Goal: Task Accomplishment & Management: Use online tool/utility

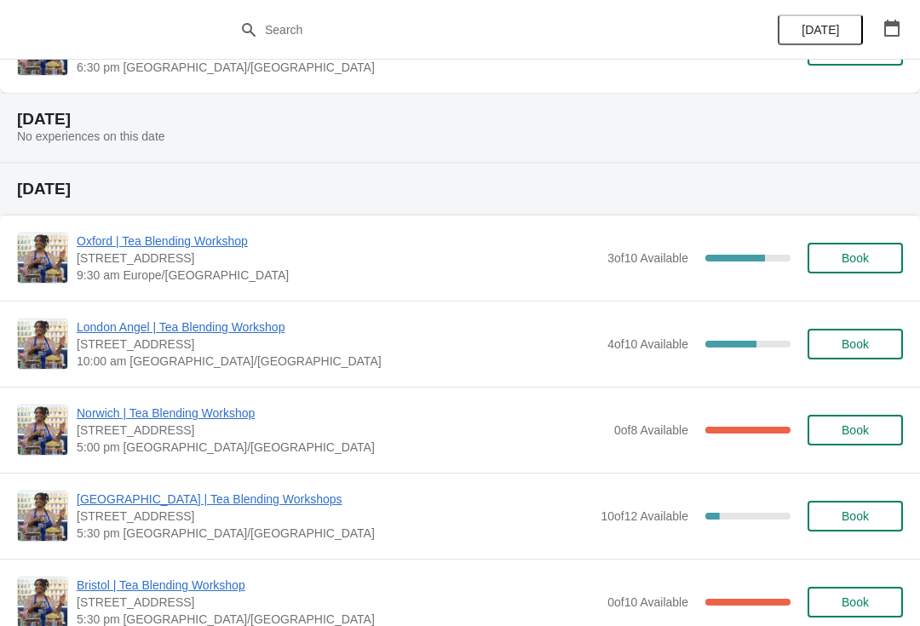
scroll to position [241, 0]
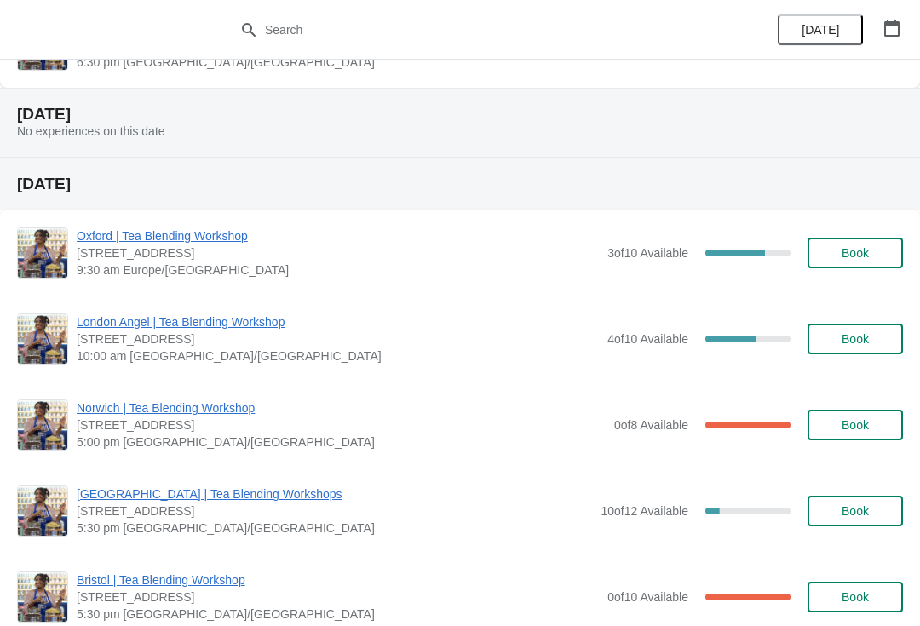
click at [101, 231] on span "Oxford | Tea Blending Workshop" at bounding box center [338, 236] width 522 height 17
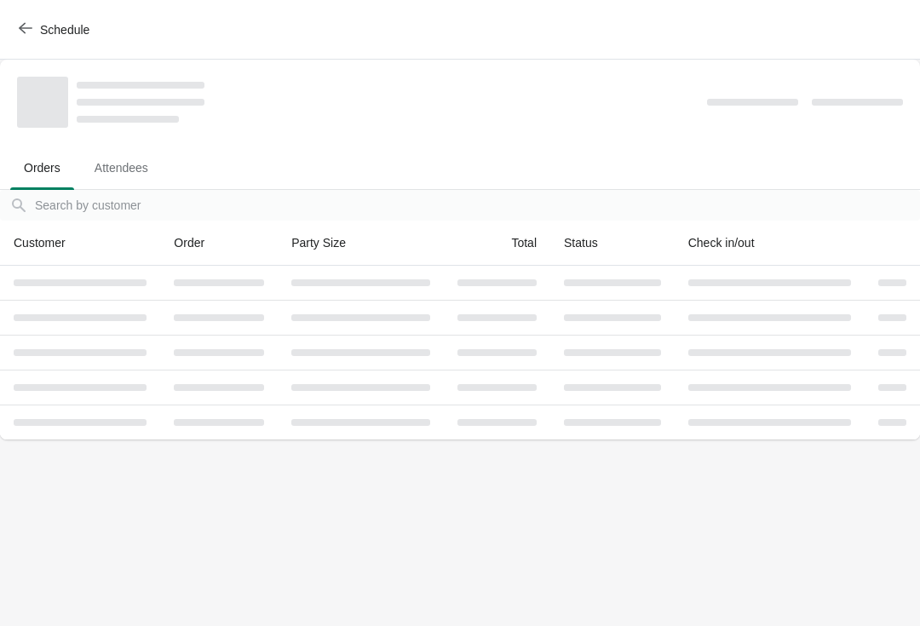
scroll to position [0, 0]
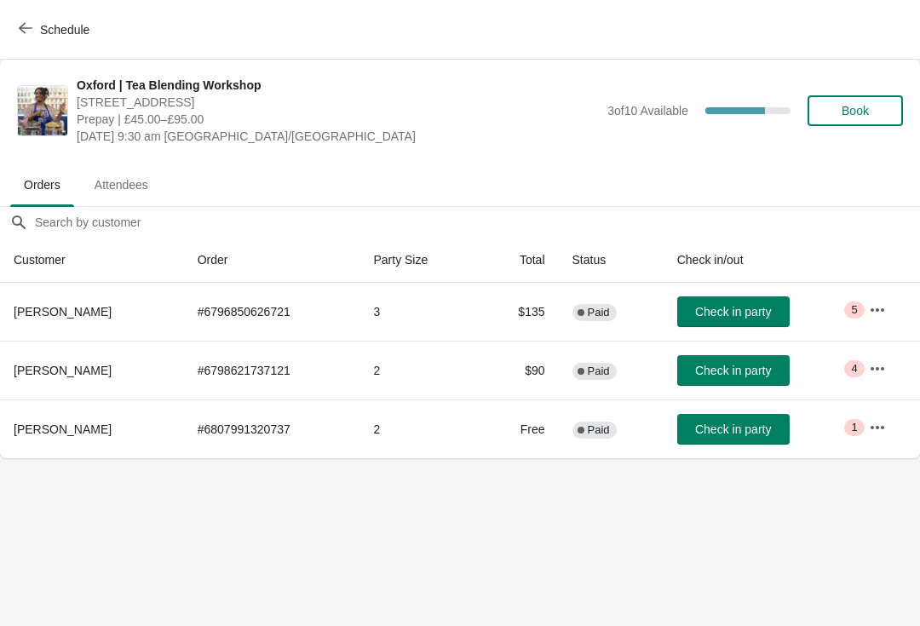
click at [884, 310] on icon "button" at bounding box center [878, 309] width 14 height 3
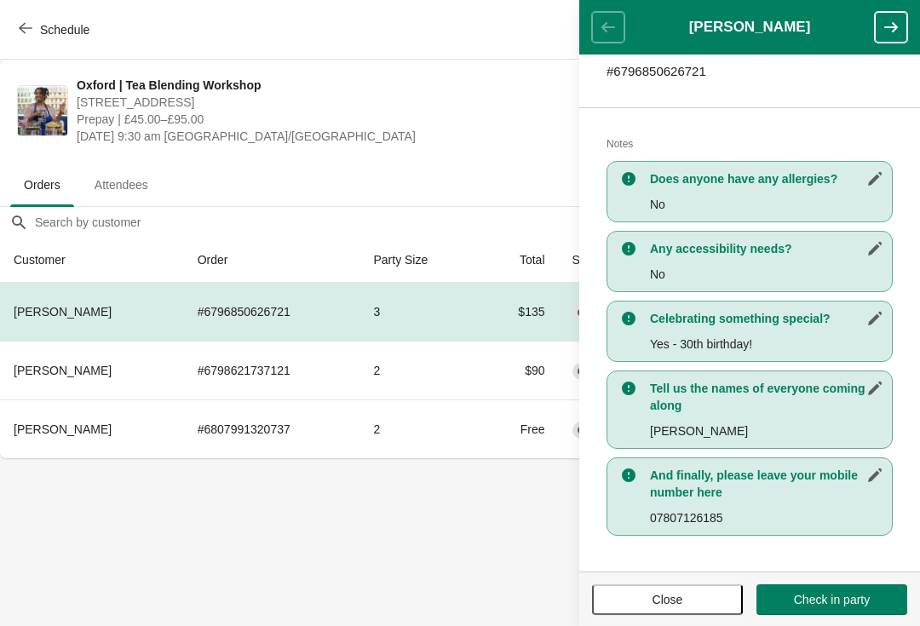
scroll to position [296, 0]
click at [683, 587] on button "Close" at bounding box center [667, 600] width 151 height 31
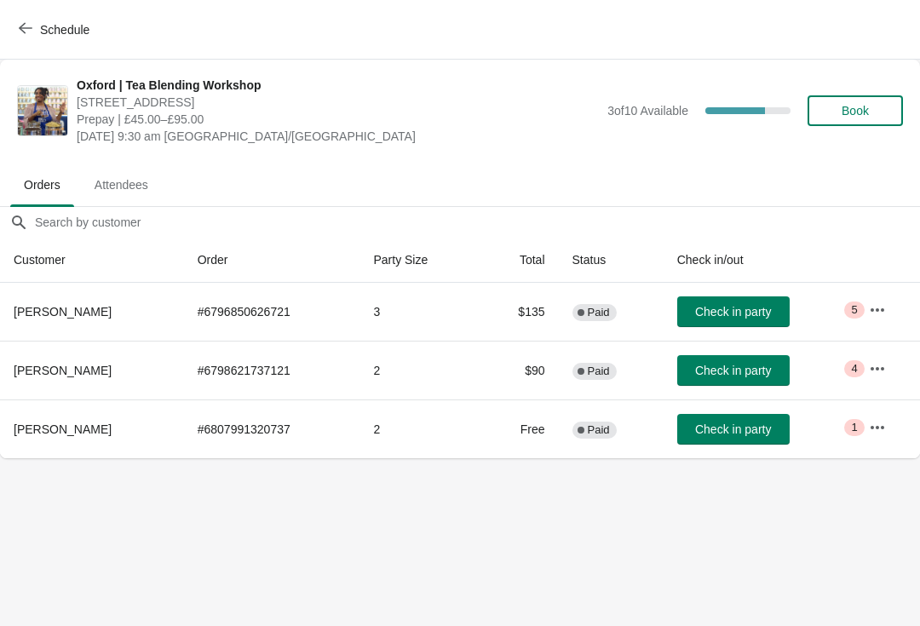
click at [878, 355] on button "button" at bounding box center [877, 369] width 31 height 31
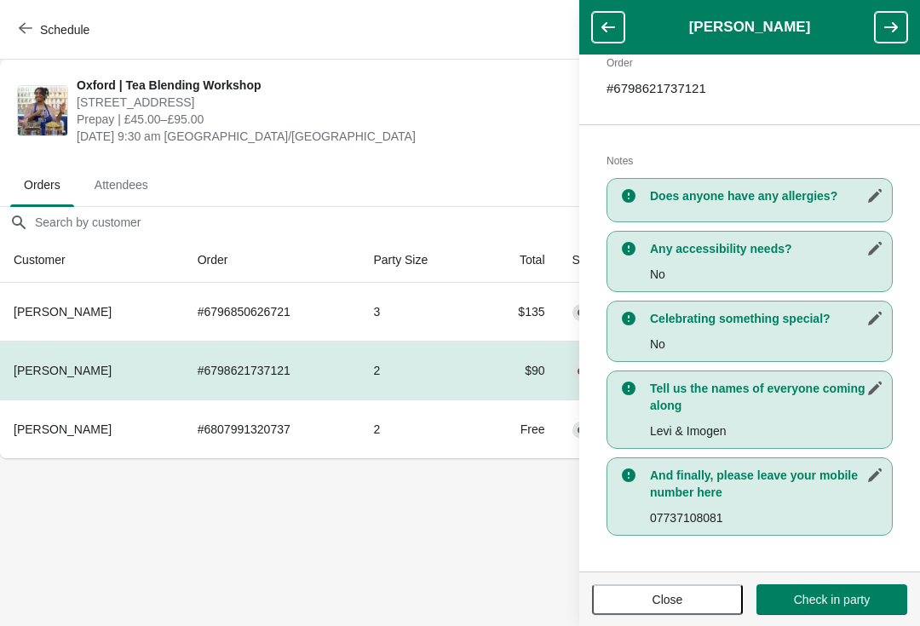
scroll to position [279, 0]
click at [644, 598] on span "Close" at bounding box center [668, 600] width 120 height 14
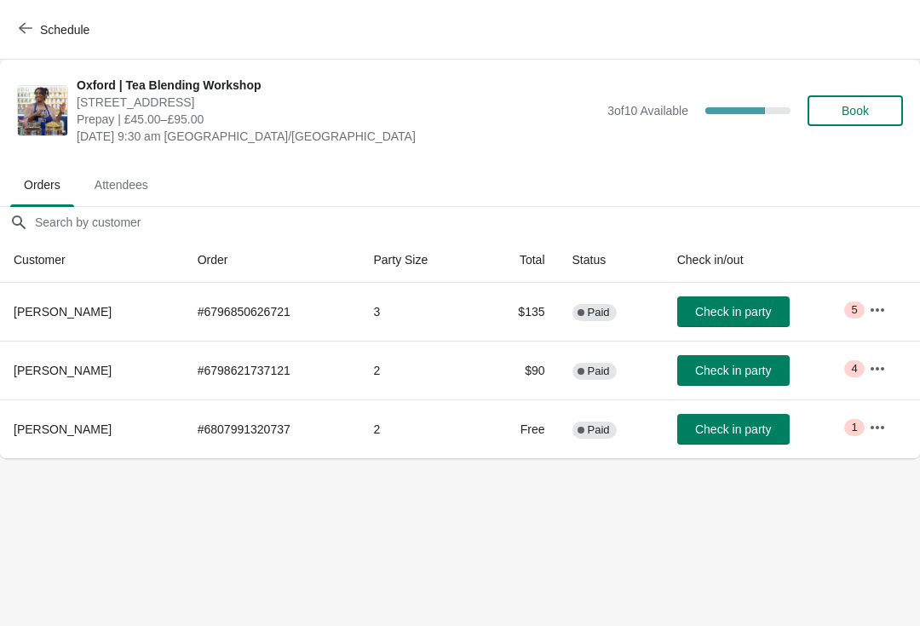
click at [875, 419] on icon "button" at bounding box center [877, 427] width 17 height 17
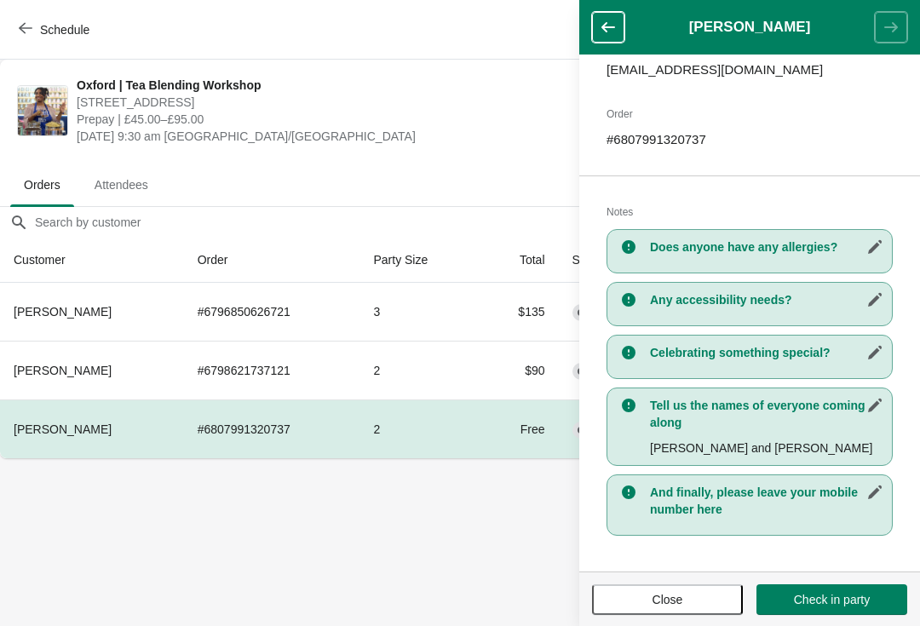
scroll to position [228, 0]
click at [657, 590] on button "Close" at bounding box center [667, 600] width 151 height 31
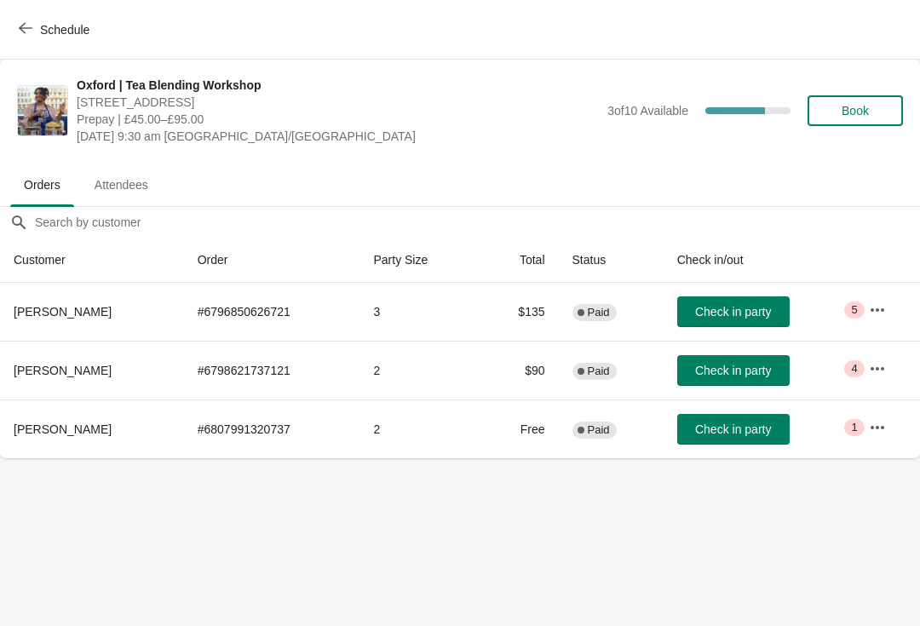
click at [878, 310] on icon "button" at bounding box center [878, 309] width 14 height 3
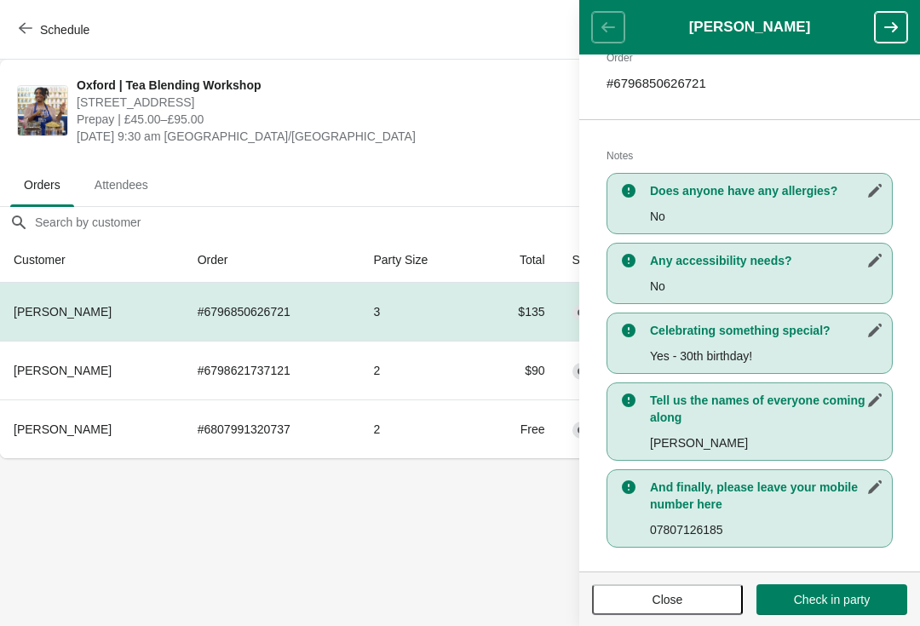
scroll to position [285, 0]
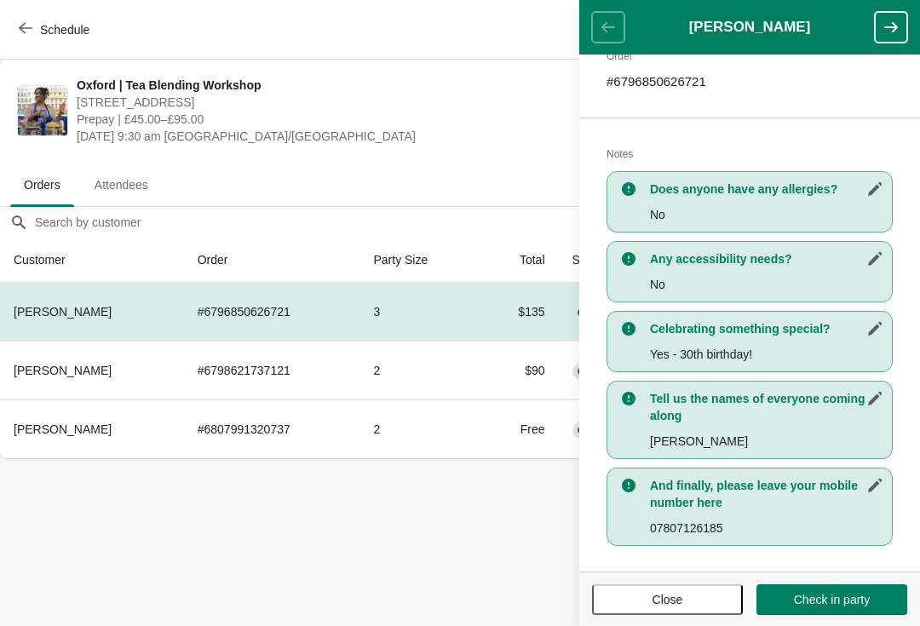
click at [648, 585] on button "Close" at bounding box center [667, 600] width 151 height 31
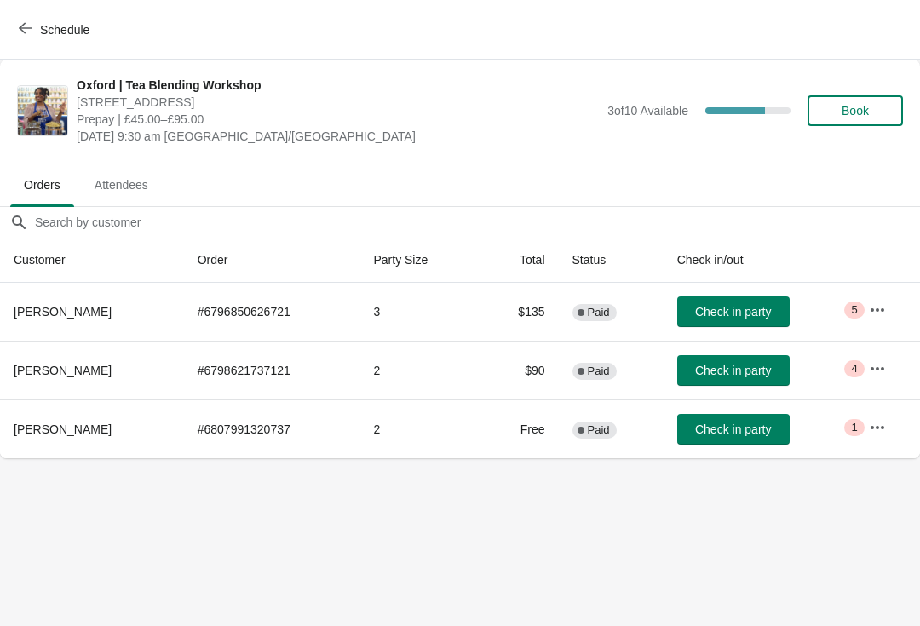
click at [890, 365] on button "button" at bounding box center [877, 369] width 31 height 31
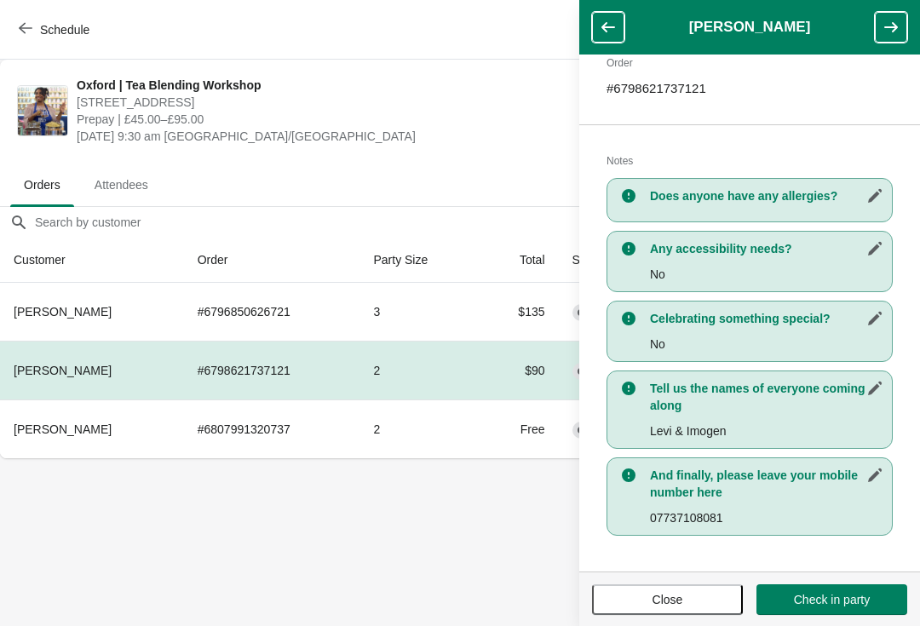
scroll to position [279, 0]
click at [635, 585] on button "Close" at bounding box center [667, 600] width 151 height 31
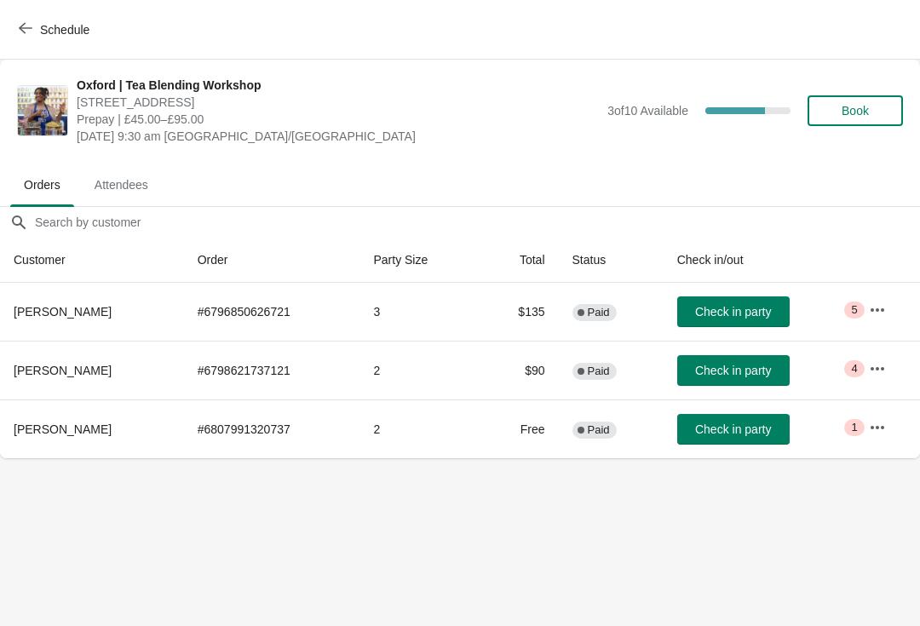
click at [887, 422] on button "button" at bounding box center [877, 427] width 31 height 31
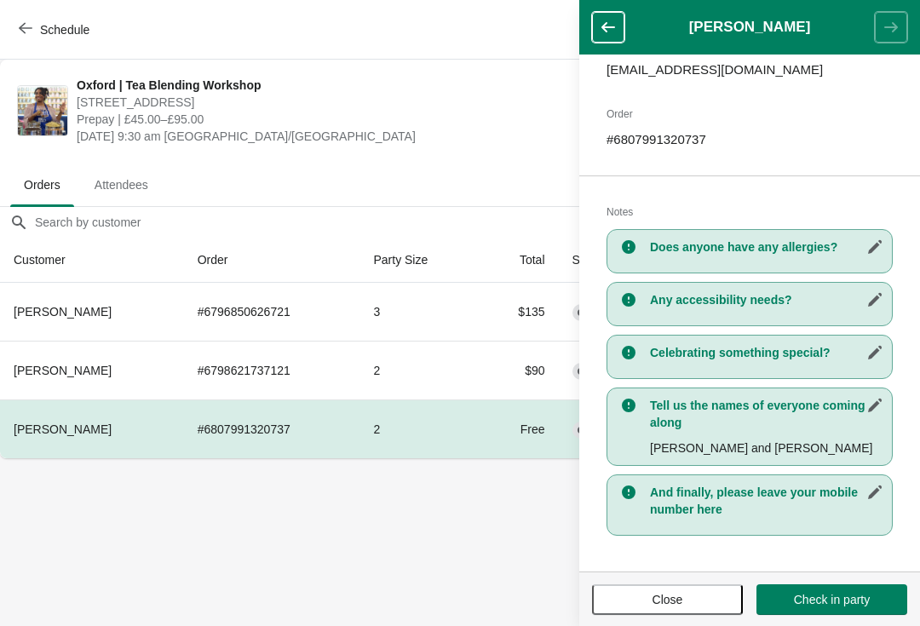
click at [684, 591] on button "Close" at bounding box center [667, 600] width 151 height 31
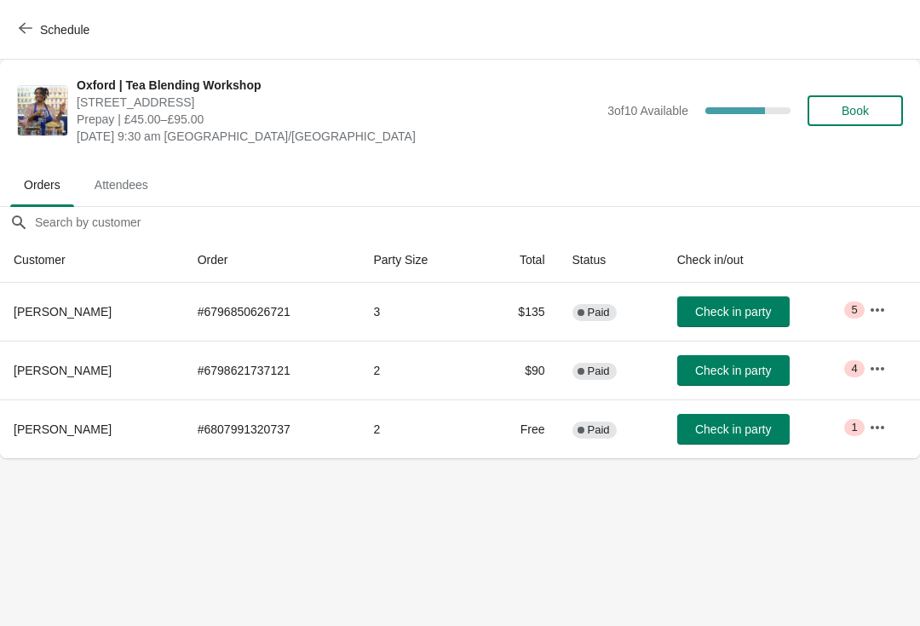
scroll to position [228, 0]
click at [873, 303] on icon "button" at bounding box center [877, 310] width 17 height 17
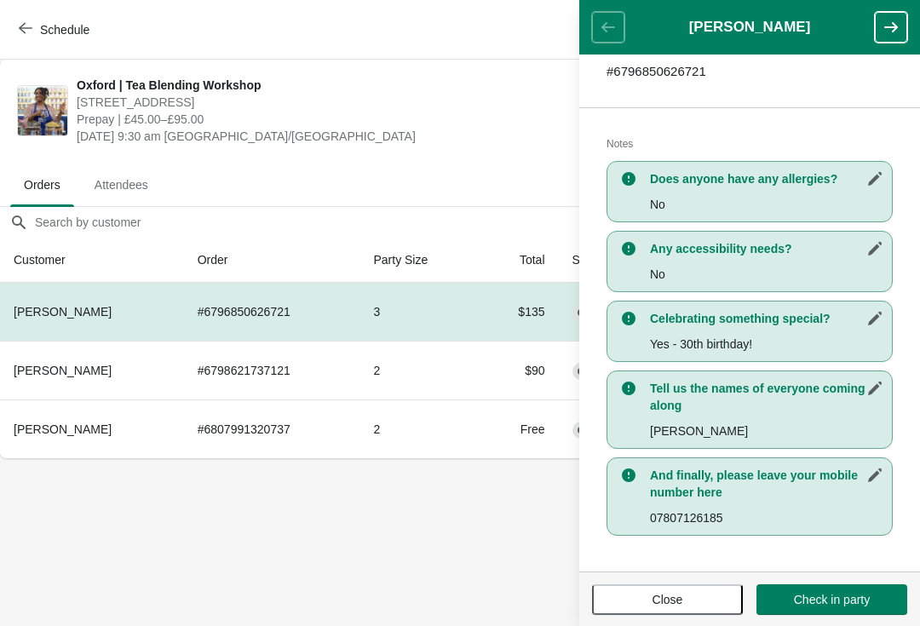
scroll to position [296, 0]
click at [701, 585] on button "Close" at bounding box center [667, 600] width 151 height 31
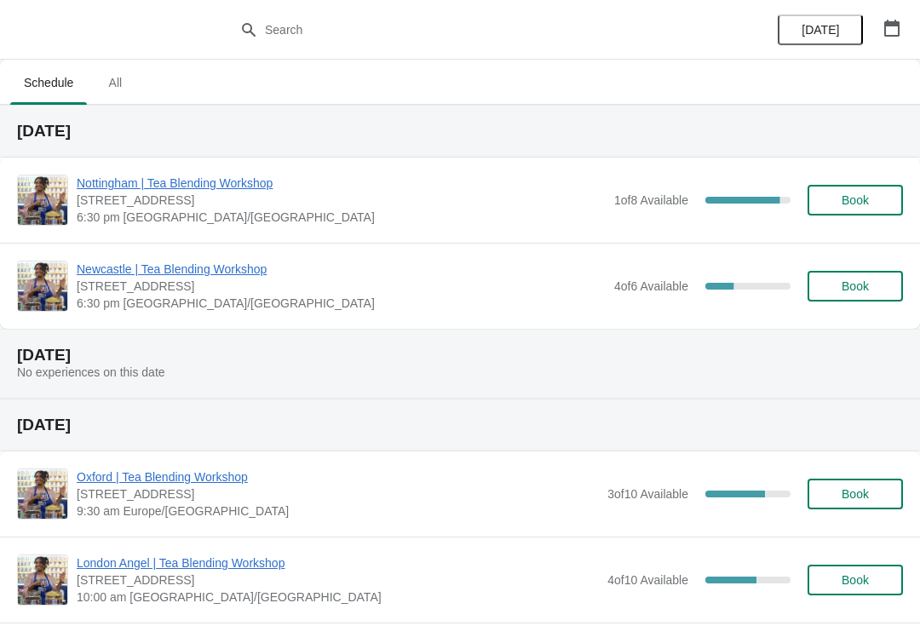
click at [193, 476] on span "Oxford | Tea Blending Workshop" at bounding box center [338, 477] width 522 height 17
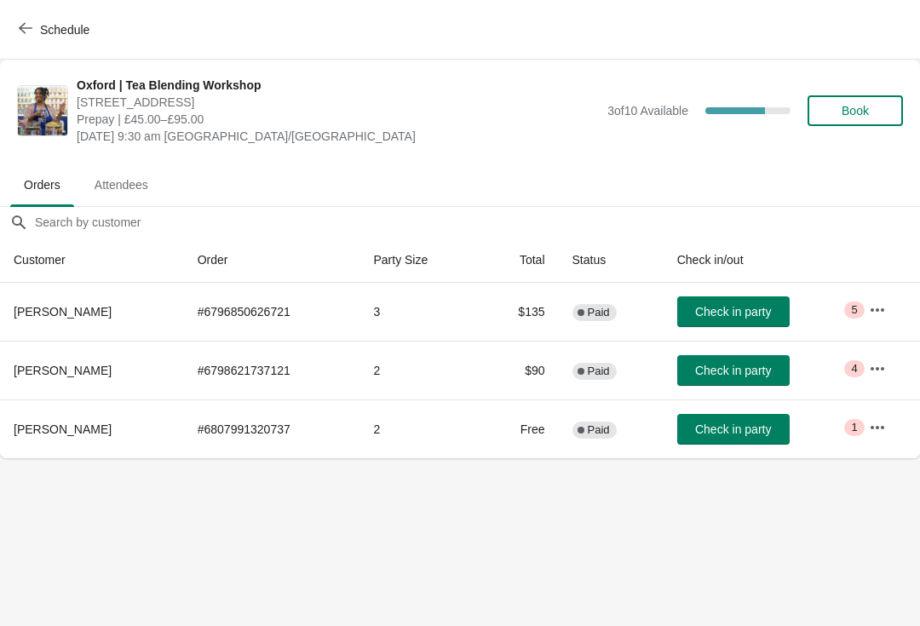
click at [883, 428] on icon "button" at bounding box center [878, 426] width 14 height 3
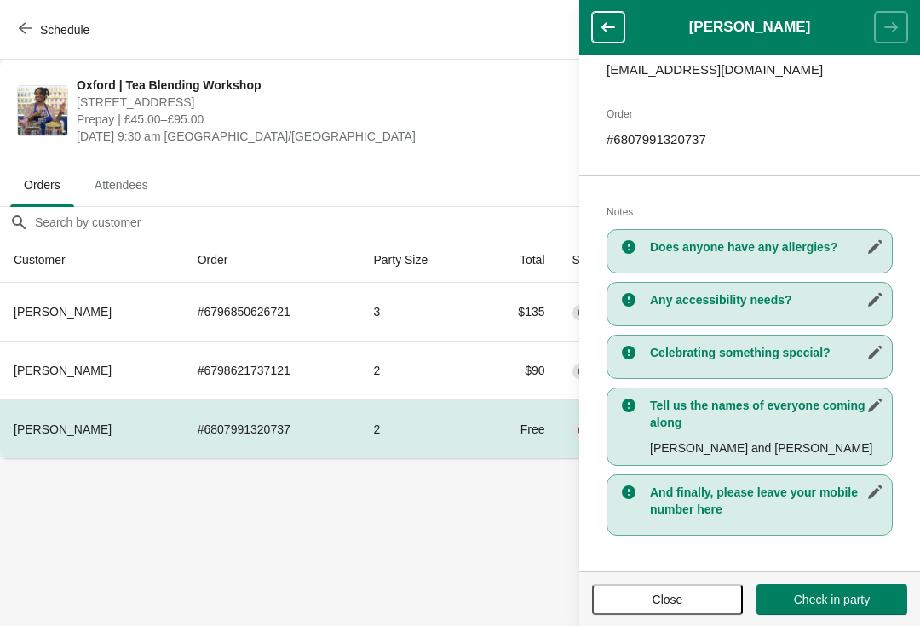
scroll to position [228, 0]
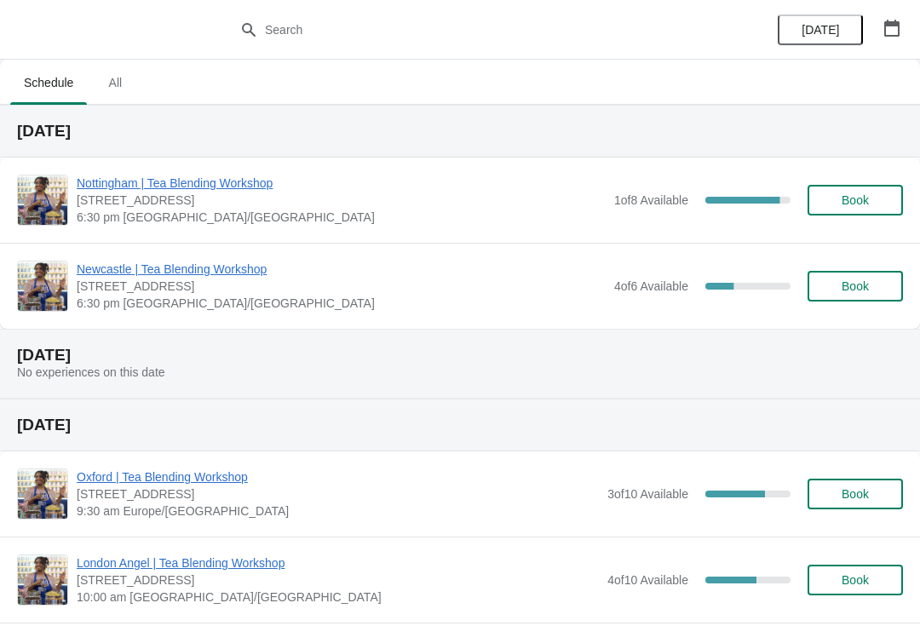
click at [186, 481] on span "Oxford | Tea Blending Workshop" at bounding box center [338, 477] width 522 height 17
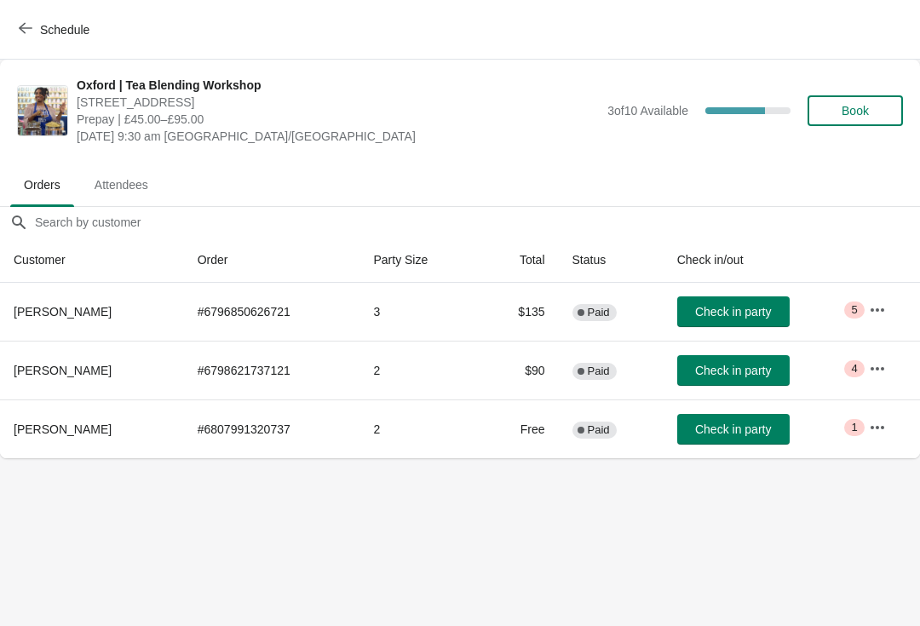
click at [880, 431] on icon "button" at bounding box center [877, 427] width 17 height 17
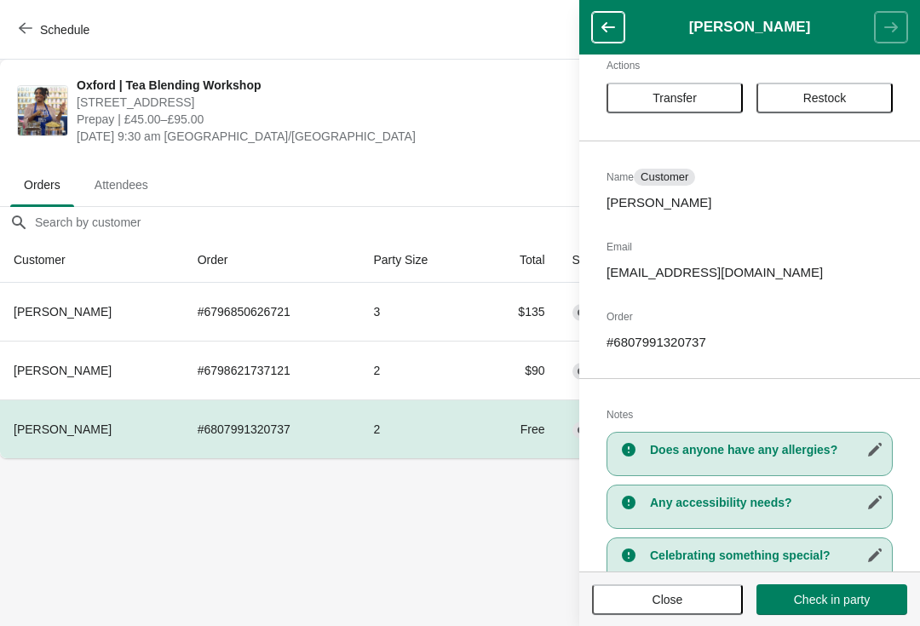
scroll to position [13, 0]
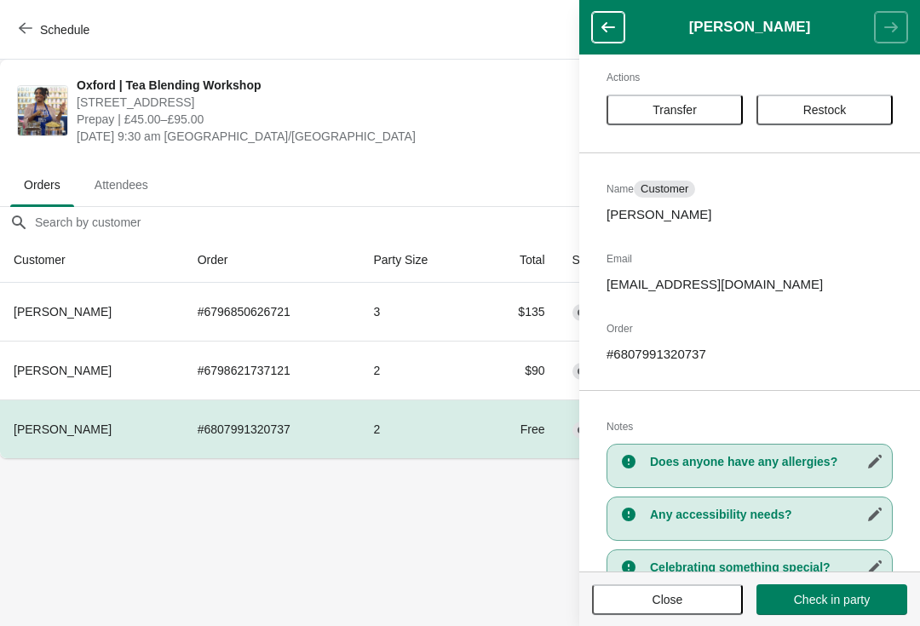
click at [483, 522] on body "Schedule Oxford | Tea Blending Workshop 23 High Street, Oxford, OX1 4AH Prepay …" at bounding box center [460, 313] width 920 height 626
click at [698, 595] on span "Close" at bounding box center [668, 600] width 120 height 14
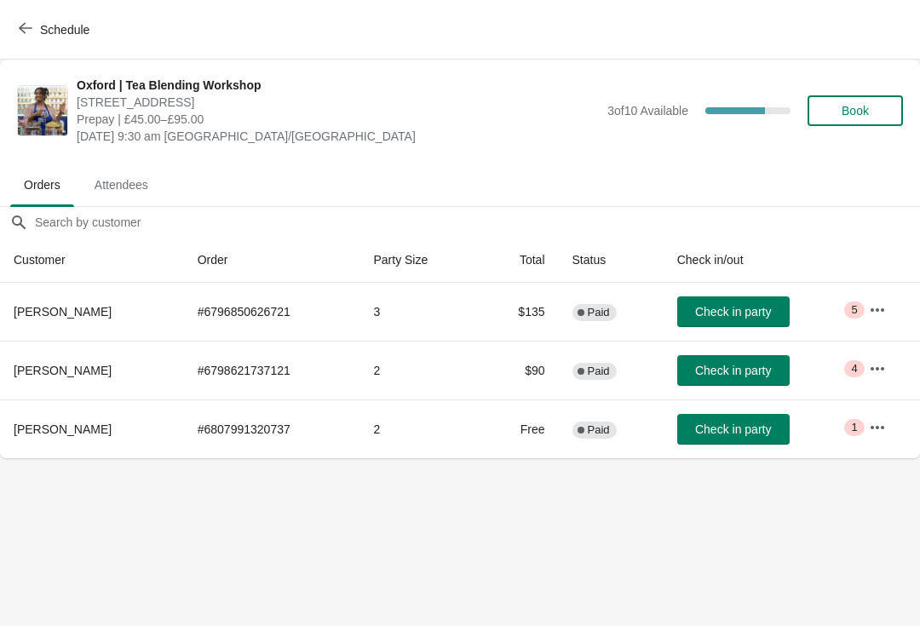
click at [885, 365] on icon "button" at bounding box center [877, 368] width 17 height 17
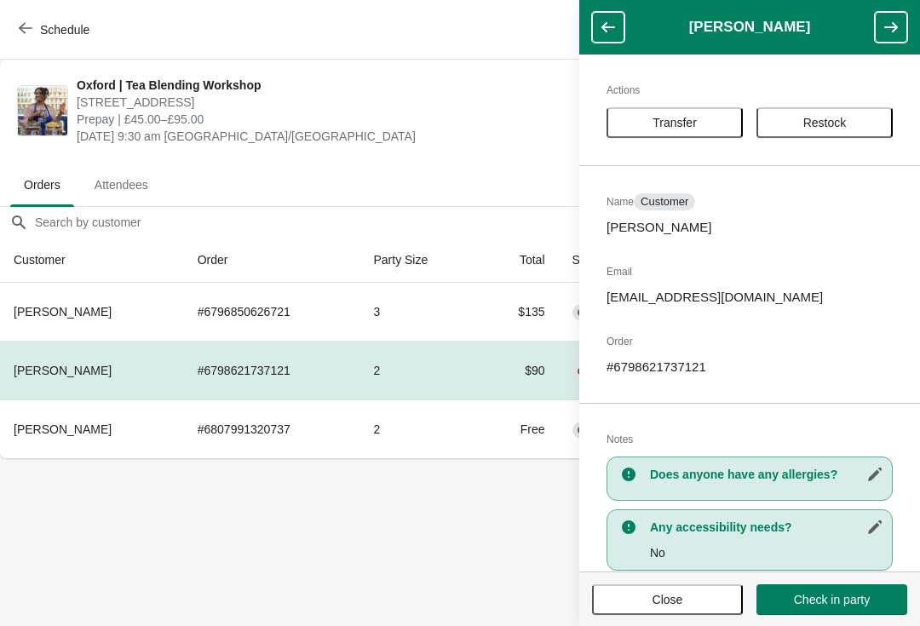
scroll to position [0, 0]
click at [691, 608] on button "Close" at bounding box center [667, 600] width 151 height 31
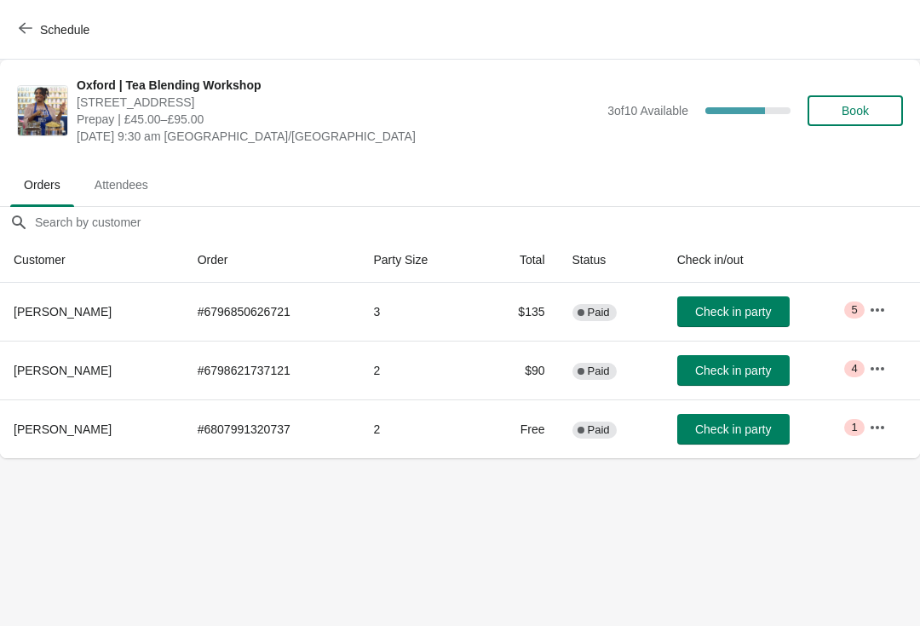
click at [885, 300] on button "button" at bounding box center [877, 310] width 31 height 31
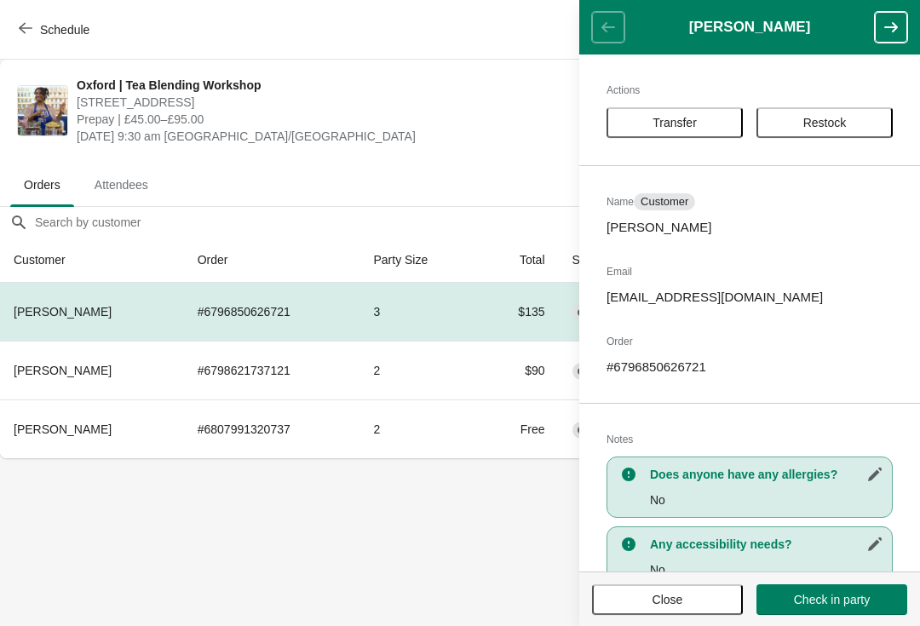
click at [684, 593] on span "Close" at bounding box center [668, 600] width 120 height 14
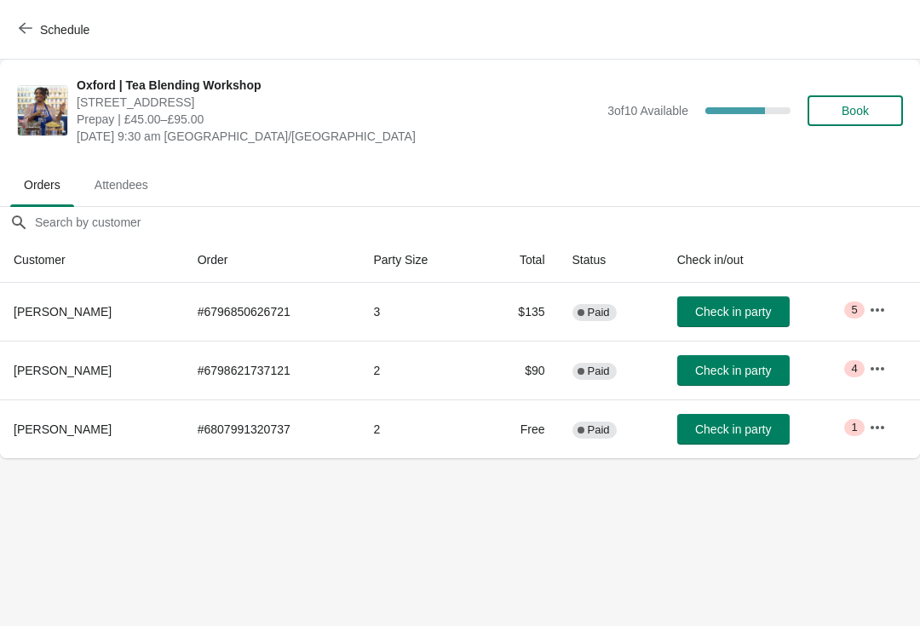
click at [893, 307] on button "button" at bounding box center [877, 310] width 31 height 31
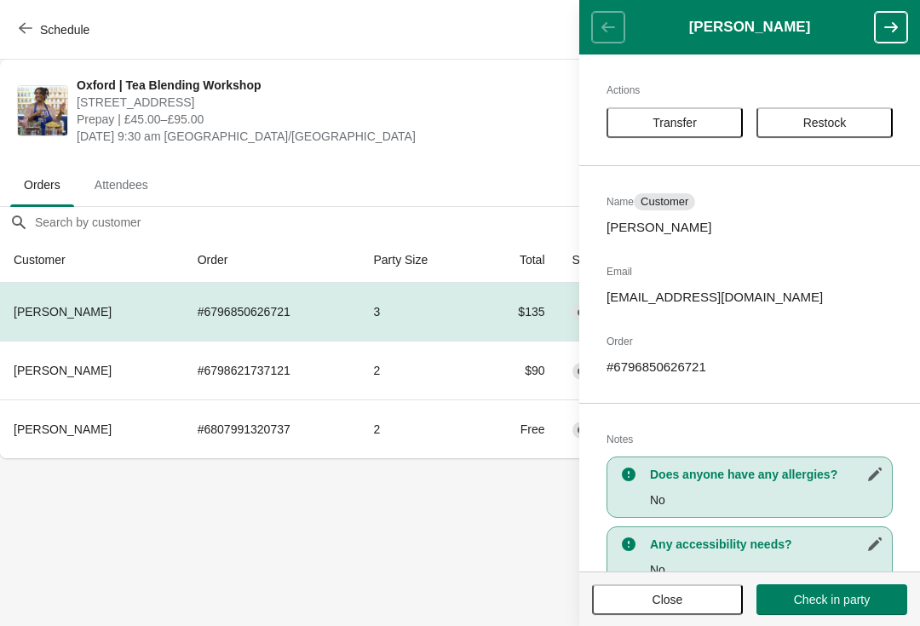
click at [667, 593] on span "Close" at bounding box center [668, 600] width 31 height 14
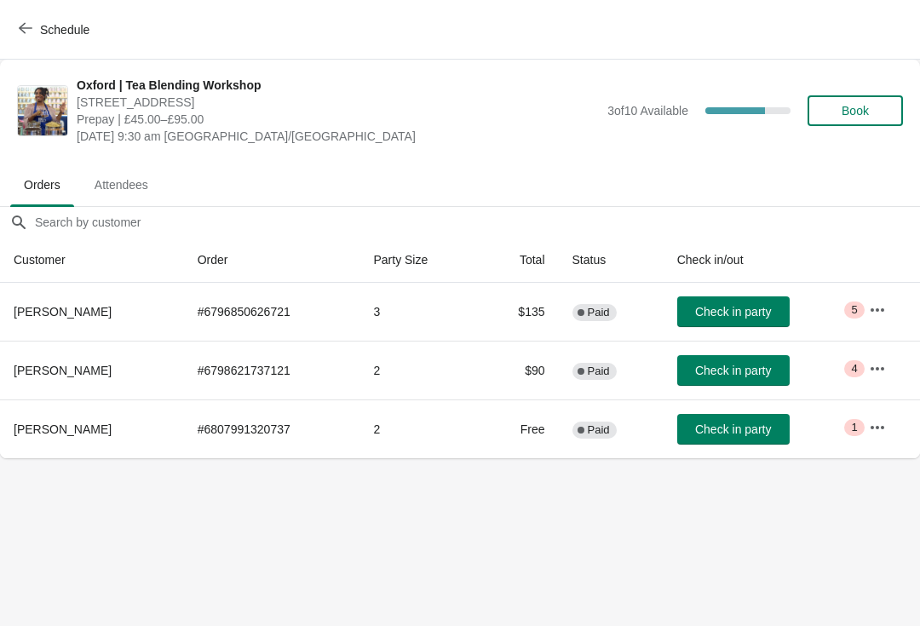
click at [891, 305] on button "button" at bounding box center [877, 310] width 31 height 31
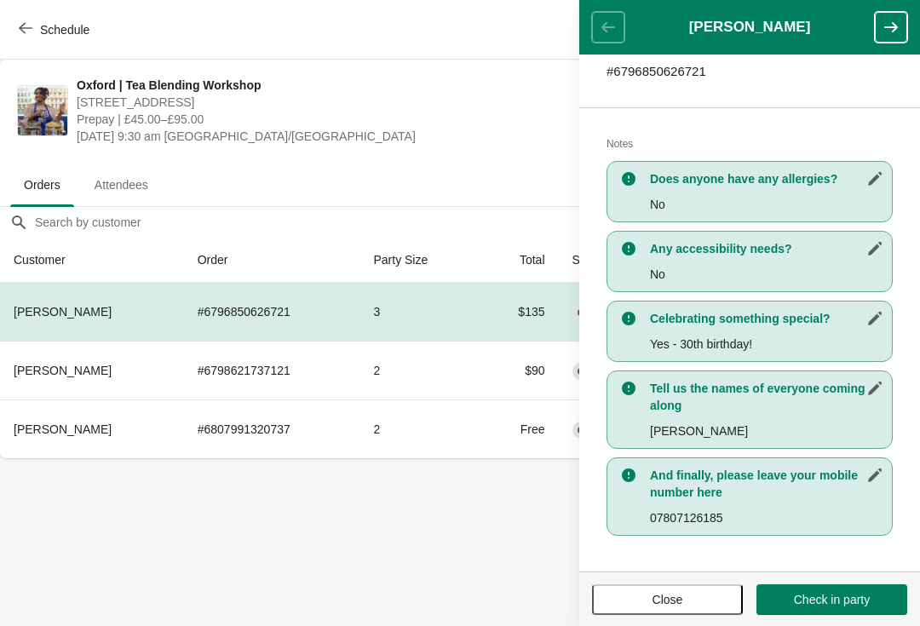
scroll to position [296, 0]
click at [672, 594] on span "Close" at bounding box center [668, 600] width 31 height 14
